Goal: Task Accomplishment & Management: Use online tool/utility

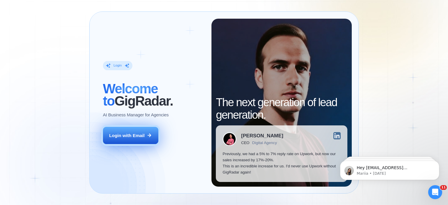
click at [125, 142] on button "Login with Email" at bounding box center [130, 136] width 55 height 18
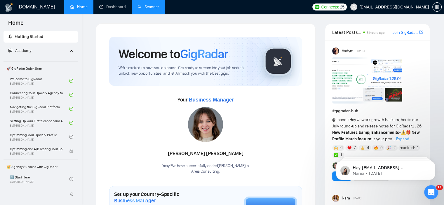
click at [153, 5] on link "Scanner" at bounding box center [148, 6] width 22 height 5
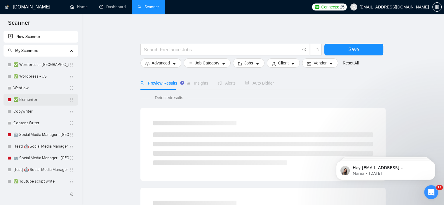
click at [29, 97] on link "✅ Elementor" at bounding box center [41, 100] width 56 height 12
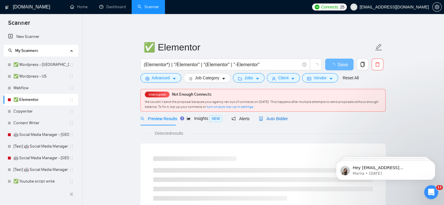
click at [265, 117] on span "Auto Bidder" at bounding box center [273, 118] width 29 height 5
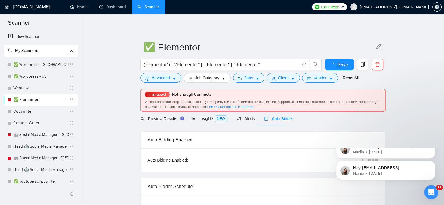
click at [435, 166] on button "Dismiss notification" at bounding box center [433, 163] width 6 height 6
click at [430, 139] on button "Dismiss notification" at bounding box center [434, 141] width 8 height 8
click at [433, 162] on icon "Dismiss notification" at bounding box center [433, 162] width 3 height 3
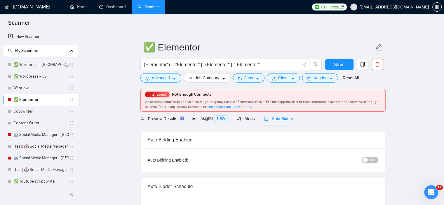
click at [369, 159] on button "OFF" at bounding box center [370, 160] width 16 height 6
click at [343, 65] on span "Save" at bounding box center [339, 64] width 11 height 7
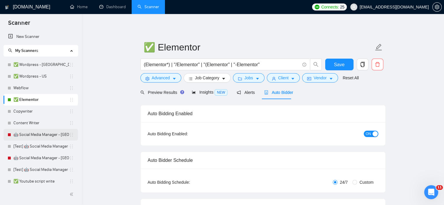
click at [50, 136] on link "🤖 Social Media Manager - Europe" at bounding box center [41, 135] width 56 height 12
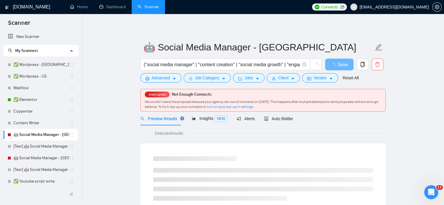
click at [267, 123] on div "Auto Bidder" at bounding box center [278, 119] width 29 height 14
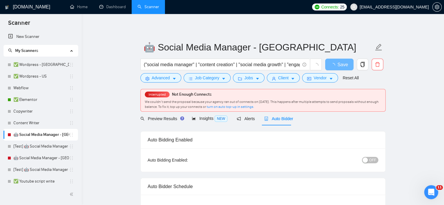
click at [366, 157] on button "OFF" at bounding box center [370, 160] width 16 height 6
click at [333, 67] on button "Save" at bounding box center [339, 65] width 28 height 12
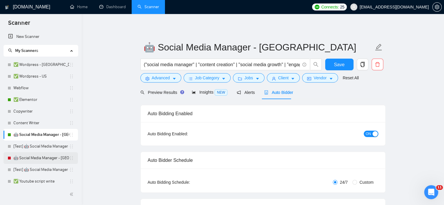
click at [53, 156] on link "🤖 Social Media Manager - America" at bounding box center [41, 158] width 56 height 12
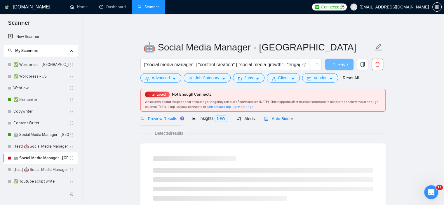
click at [268, 120] on span "Auto Bidder" at bounding box center [278, 118] width 29 height 5
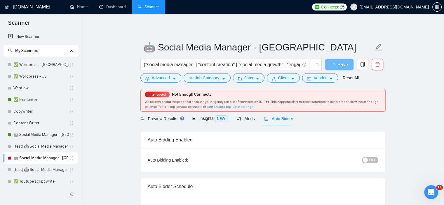
click at [368, 161] on div "button" at bounding box center [364, 160] width 5 height 5
click at [335, 63] on span "Save" at bounding box center [339, 64] width 11 height 7
